Goal: Transaction & Acquisition: Purchase product/service

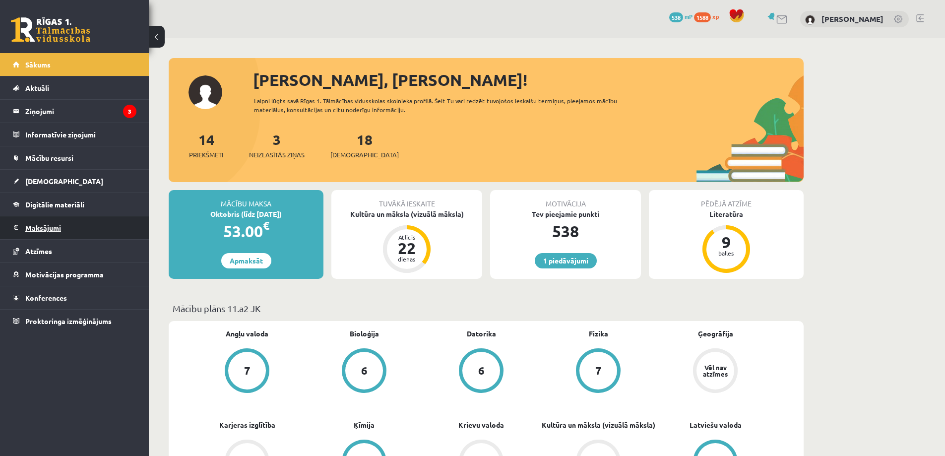
click at [66, 223] on legend "Maksājumi 0" at bounding box center [80, 227] width 111 height 23
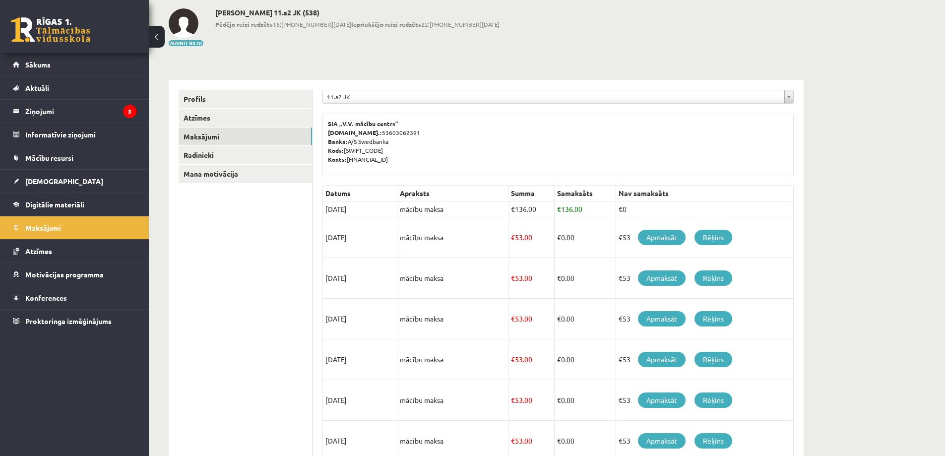
scroll to position [99, 0]
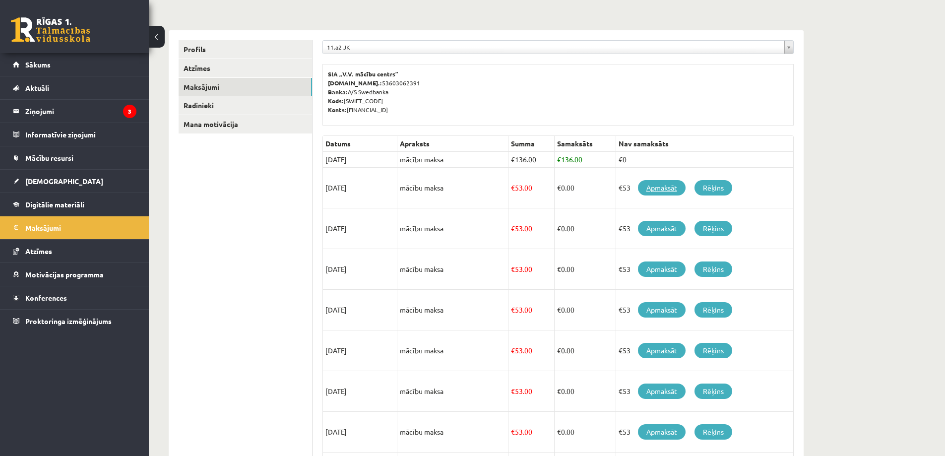
click at [674, 189] on link "Apmaksāt" at bounding box center [662, 187] width 48 height 15
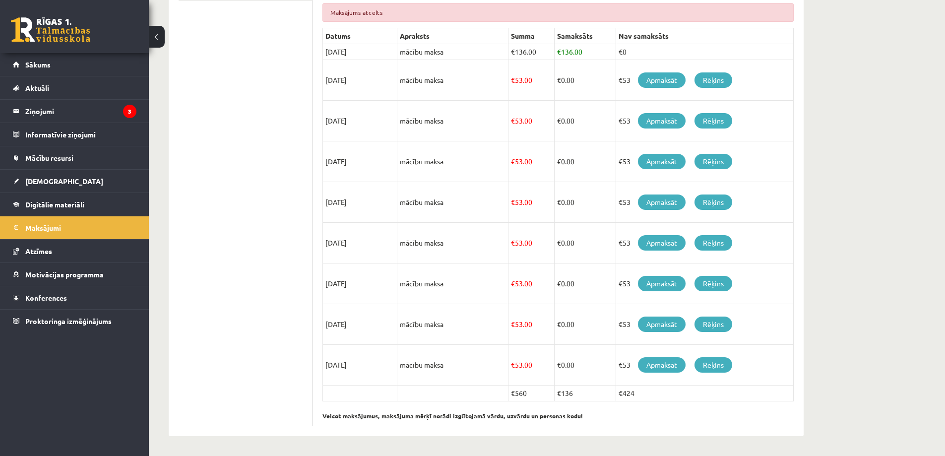
scroll to position [207, 0]
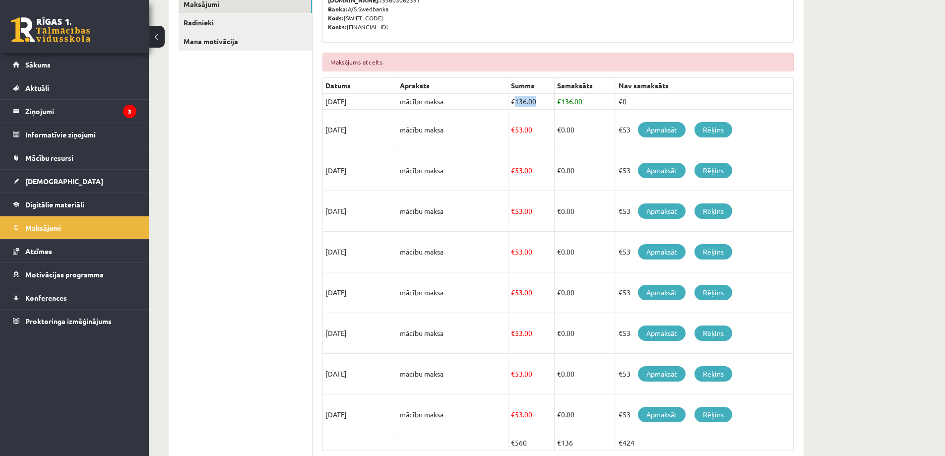
drag, startPoint x: 514, startPoint y: 98, endPoint x: 534, endPoint y: 99, distance: 19.9
click at [534, 99] on td "€ 136.00" at bounding box center [532, 102] width 46 height 16
click at [543, 99] on td "€ 136.00" at bounding box center [532, 102] width 46 height 16
